Goal: Find contact information: Find contact information

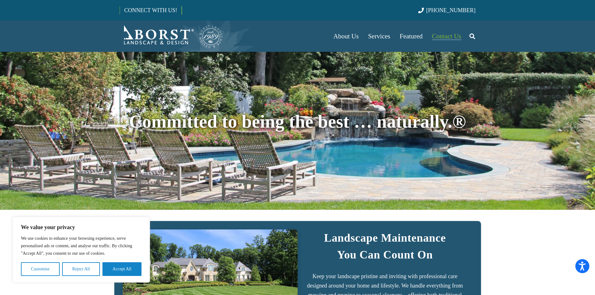
click at [452, 35] on span "Contact Us" at bounding box center [446, 37] width 29 height 8
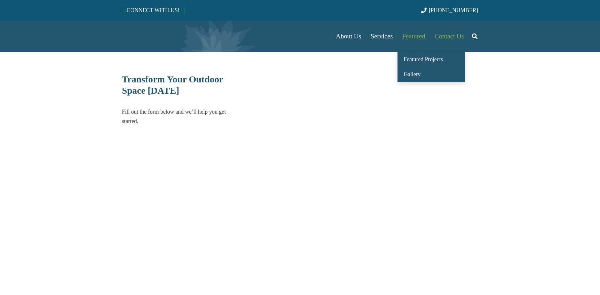
select select "******"
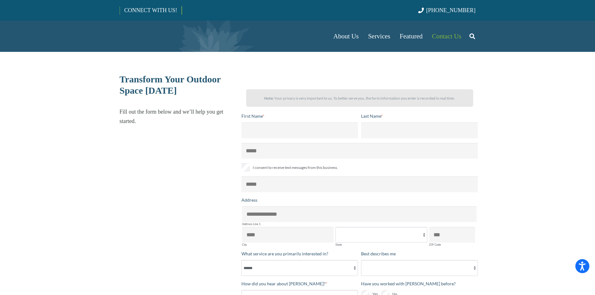
click at [409, 36] on span "Featured" at bounding box center [411, 37] width 23 height 8
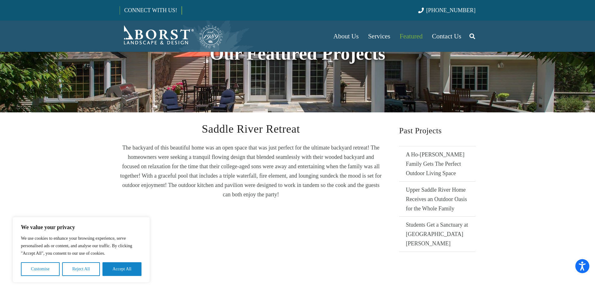
scroll to position [63, 0]
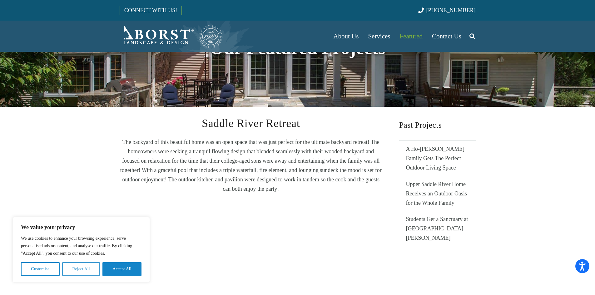
click at [81, 266] on button "Reject All" at bounding box center [81, 270] width 38 height 14
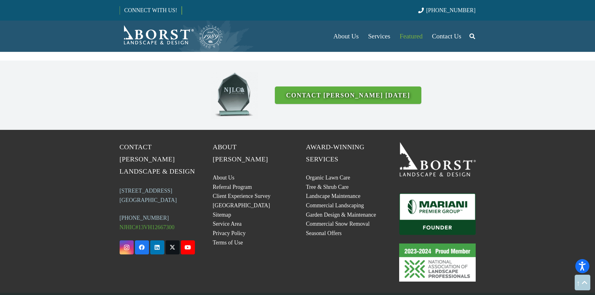
scroll to position [1646, 0]
